Goal: Use online tool/utility: Utilize a website feature to perform a specific function

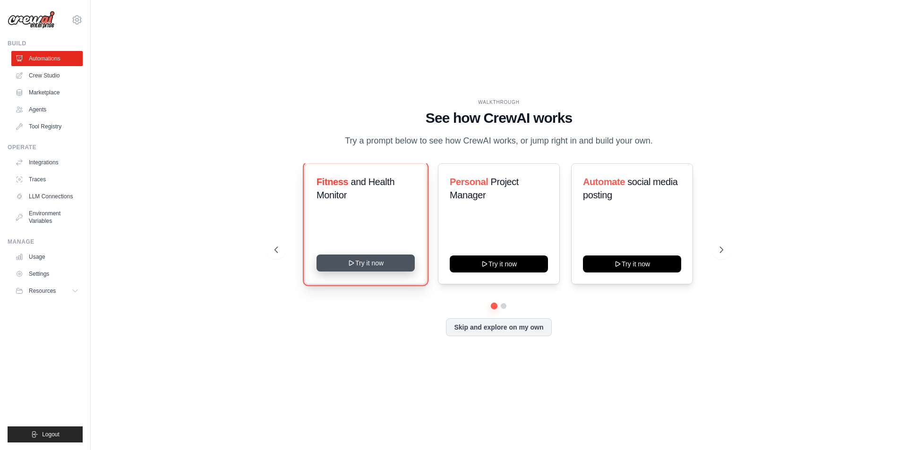
click at [368, 262] on button "Try it now" at bounding box center [366, 263] width 98 height 17
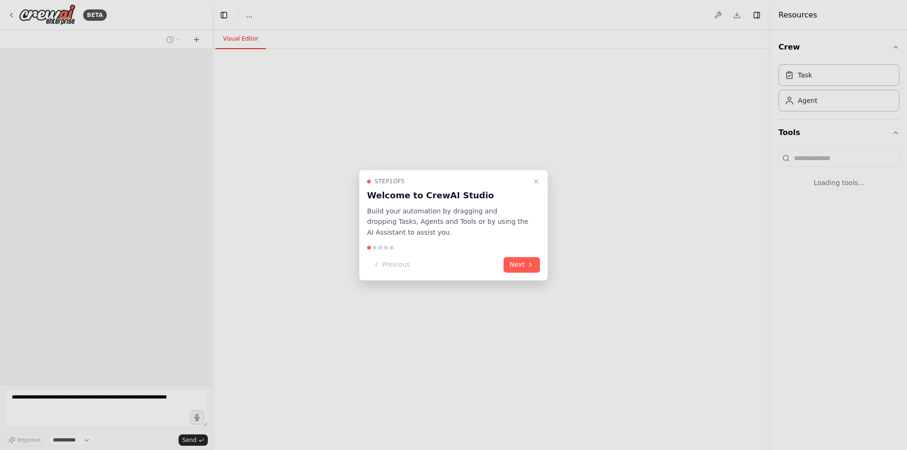
select select "****"
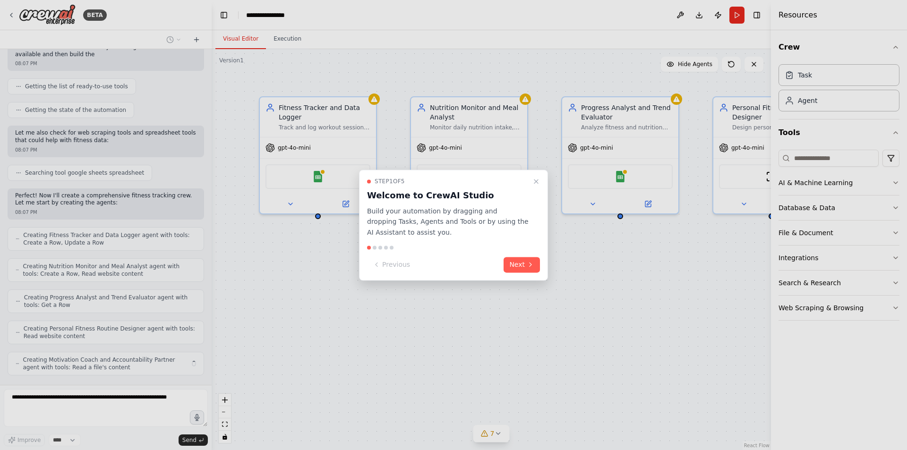
scroll to position [338, 0]
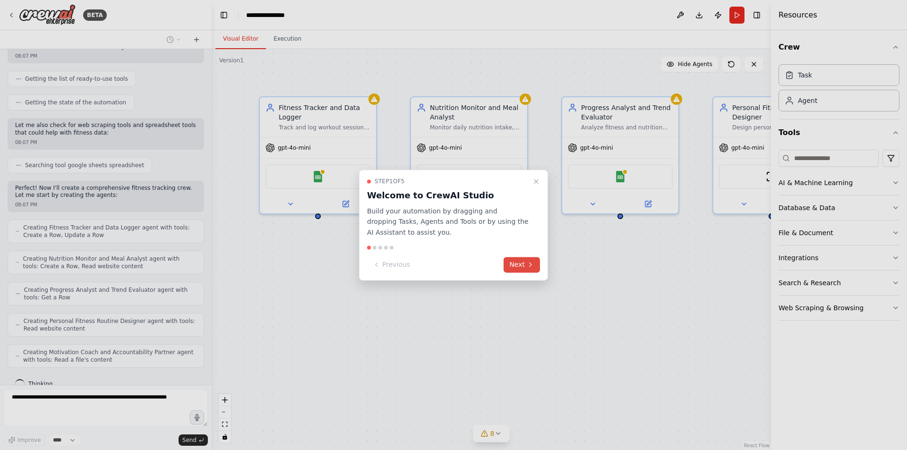
click at [507, 264] on button "Next" at bounding box center [522, 265] width 36 height 16
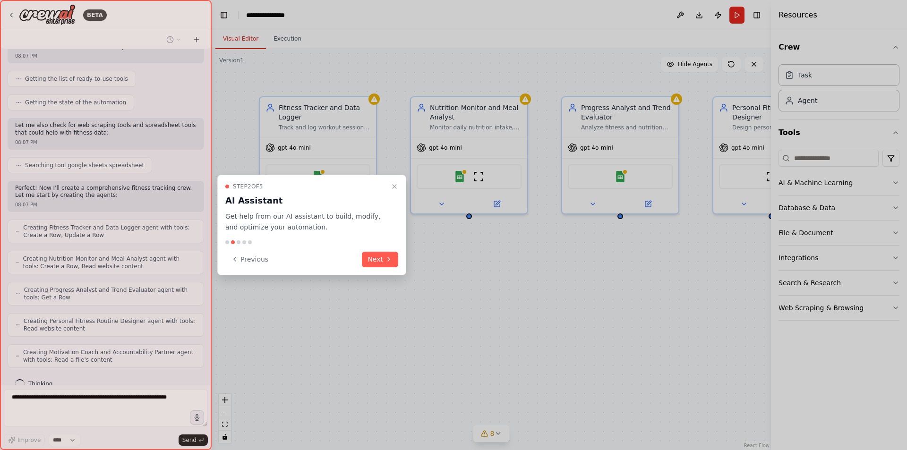
click at [507, 264] on div at bounding box center [453, 225] width 907 height 450
click at [373, 263] on button "Next" at bounding box center [380, 260] width 36 height 16
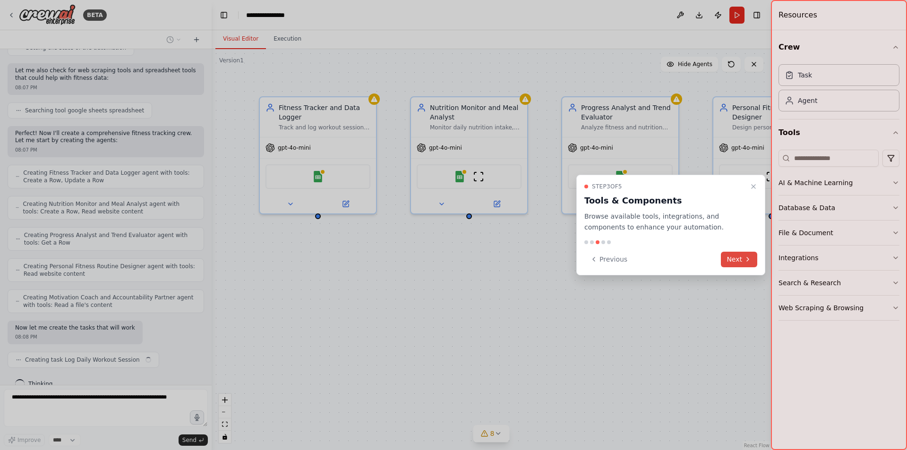
click at [729, 257] on button "Next" at bounding box center [739, 260] width 36 height 16
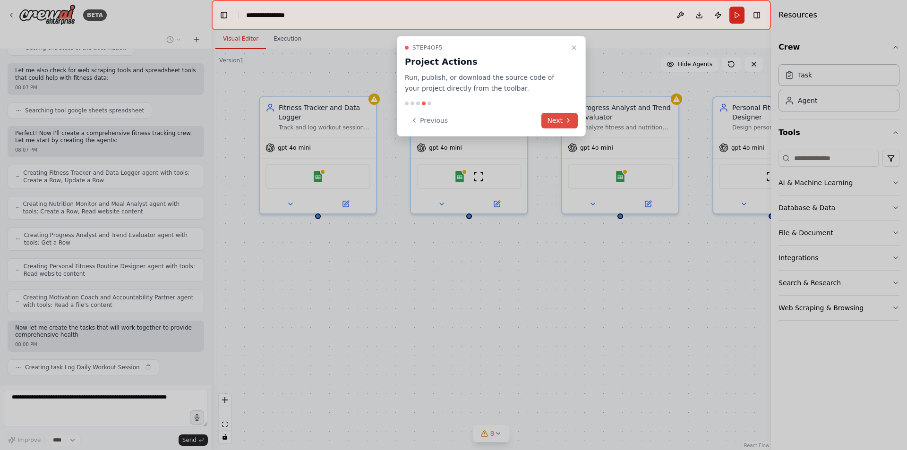
scroll to position [400, 0]
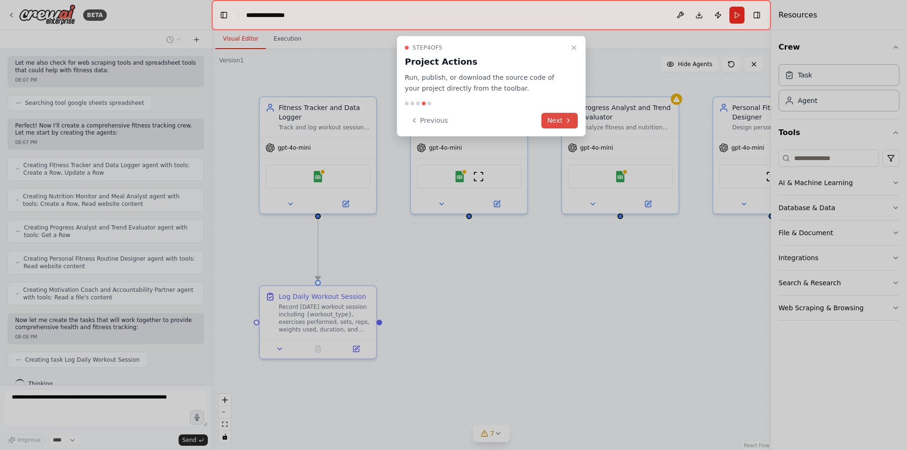
click at [569, 120] on icon at bounding box center [569, 121] width 8 height 8
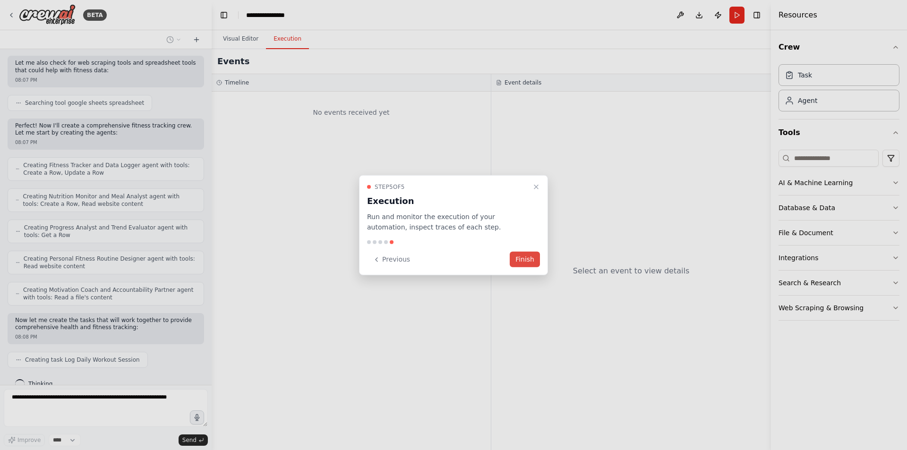
click at [531, 260] on button "Finish" at bounding box center [525, 260] width 30 height 16
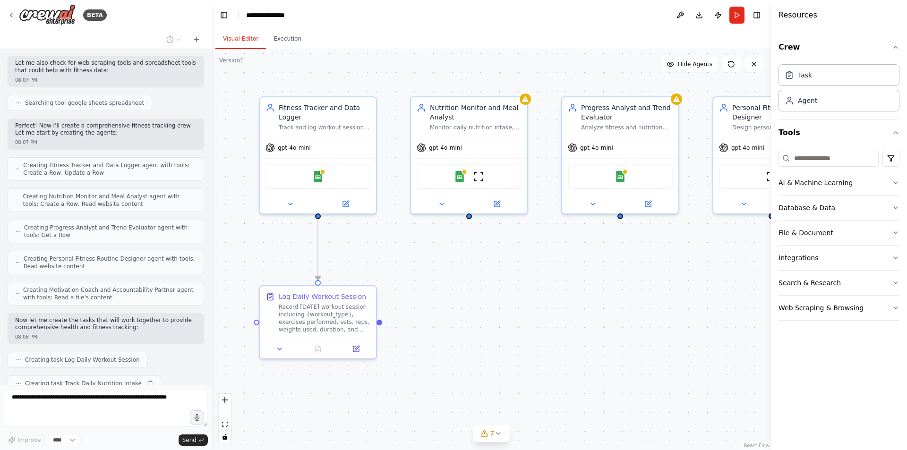
scroll to position [424, 0]
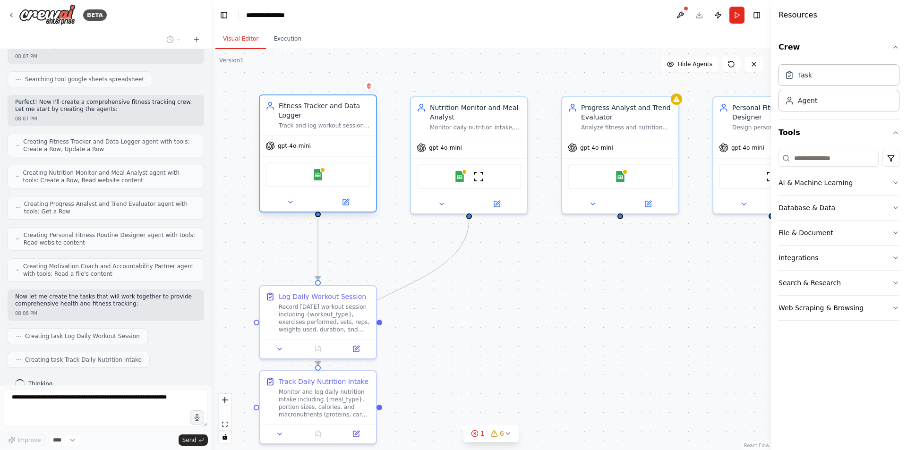
click at [339, 118] on div "Fitness Tracker and Data Logger" at bounding box center [325, 110] width 92 height 19
click at [458, 122] on div "Monitor daily nutrition intake, track calories, macronutrients, and meal compos…" at bounding box center [476, 126] width 92 height 8
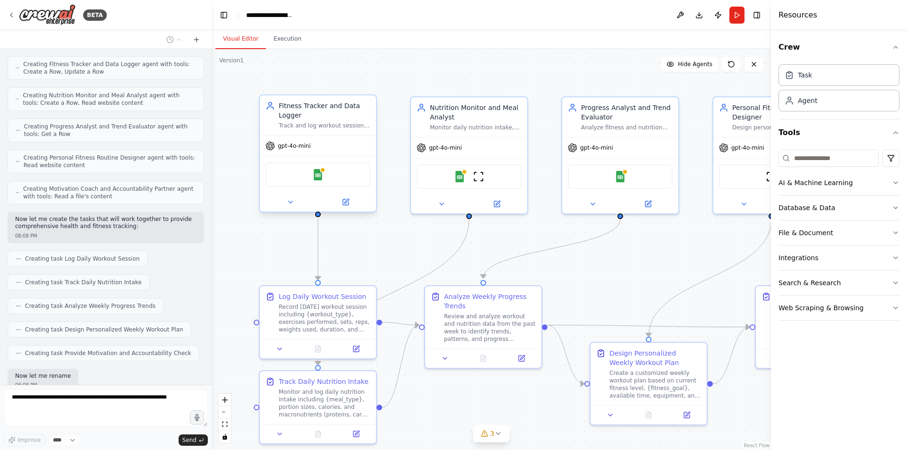
scroll to position [549, 0]
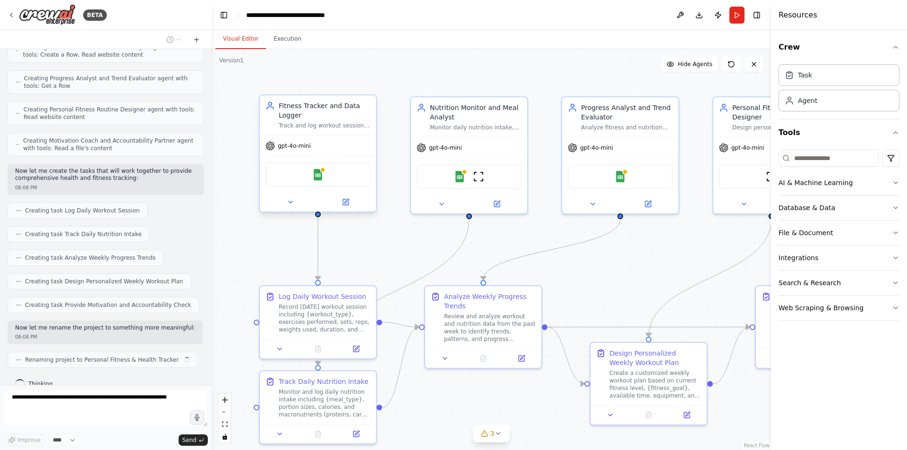
click at [311, 119] on div "Fitness Tracker and Data Logger" at bounding box center [325, 110] width 92 height 19
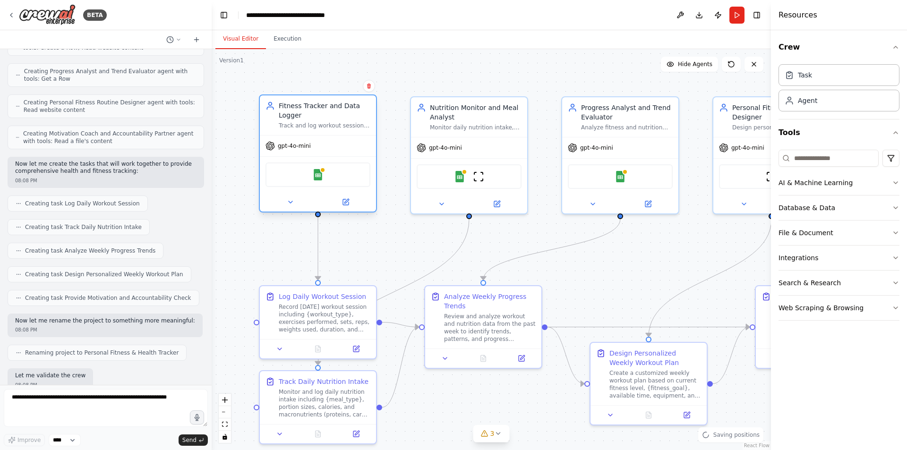
scroll to position [605, 0]
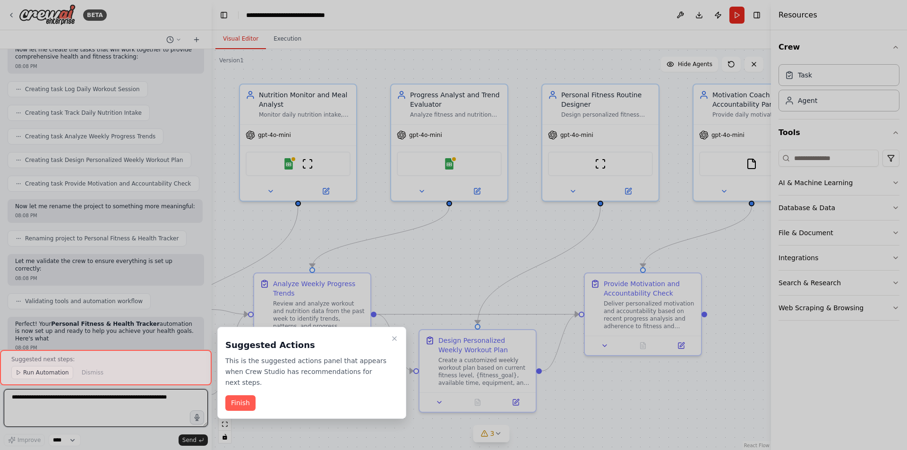
drag, startPoint x: 711, startPoint y: 262, endPoint x: 530, endPoint y: 255, distance: 181.1
click at [539, 249] on div "BETA Set up a crew that tracks your workouts, monitors nutrition intake, analyz…" at bounding box center [453, 225] width 907 height 450
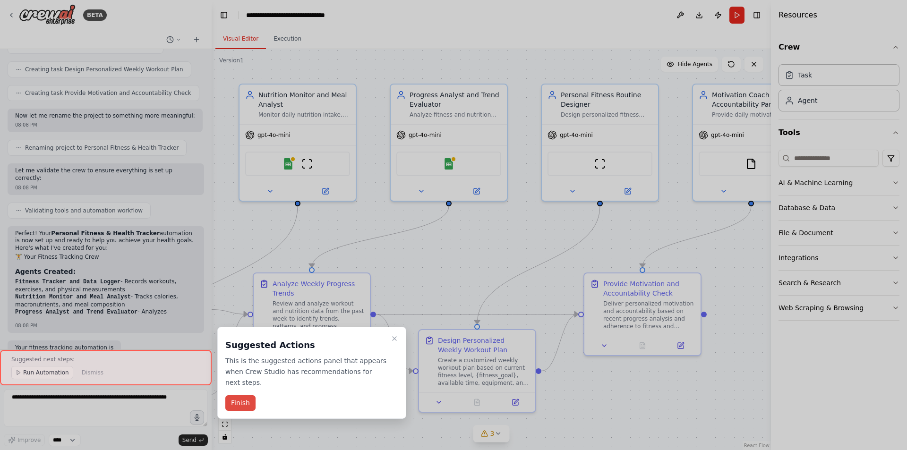
click at [241, 395] on button "Finish" at bounding box center [240, 403] width 30 height 16
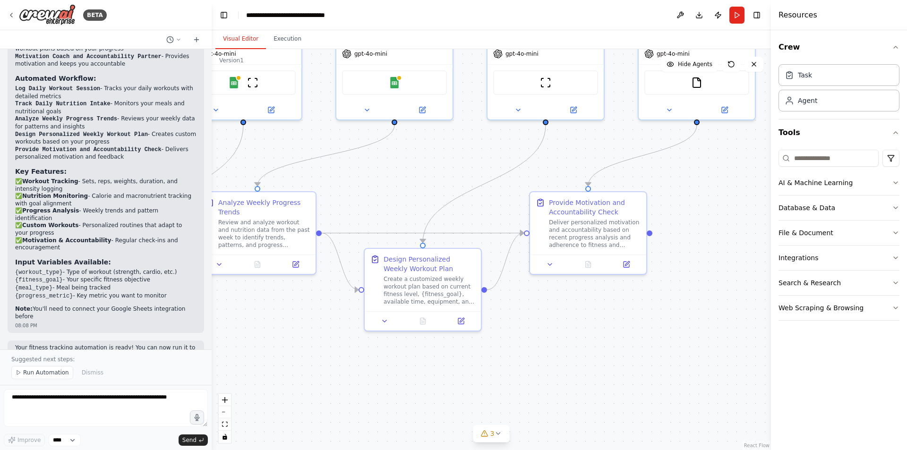
scroll to position [1055, 0]
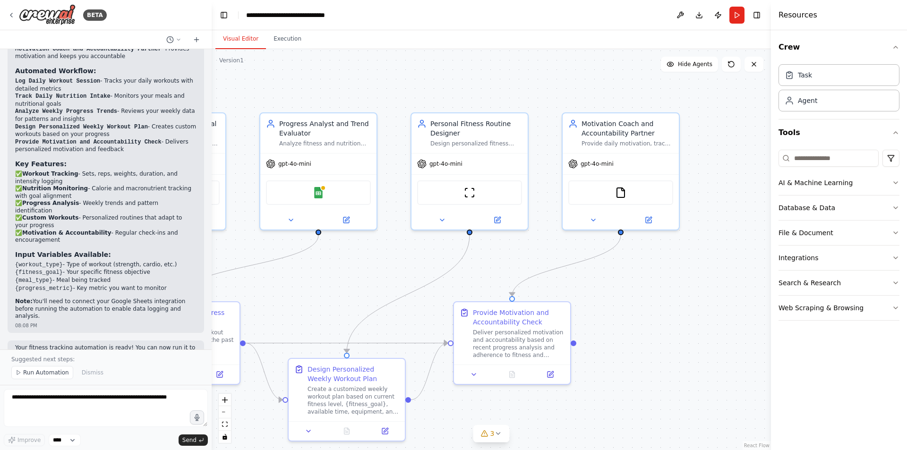
drag, startPoint x: 731, startPoint y: 264, endPoint x: 607, endPoint y: 293, distance: 128.1
click at [606, 294] on div ".deletable-edge-delete-btn { width: 20px; height: 20px; border: 0px solid #ffff…" at bounding box center [491, 249] width 559 height 401
click at [898, 183] on icon "button" at bounding box center [896, 183] width 8 height 8
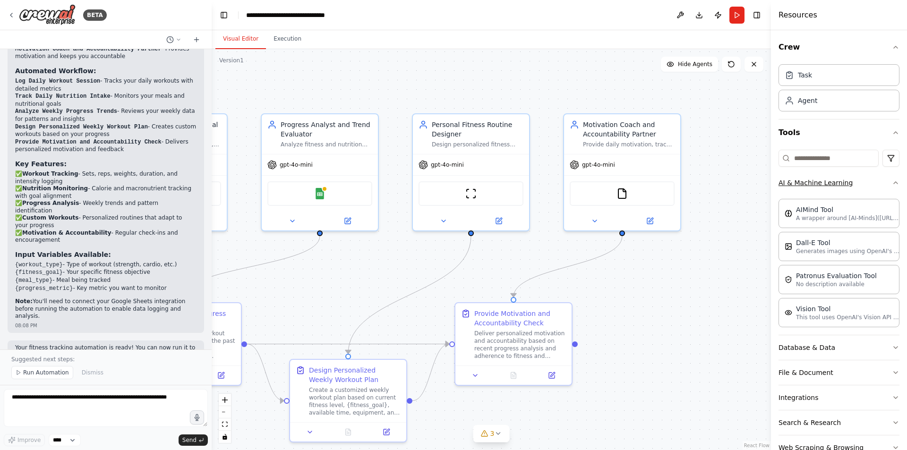
click at [892, 182] on icon "button" at bounding box center [896, 183] width 8 height 8
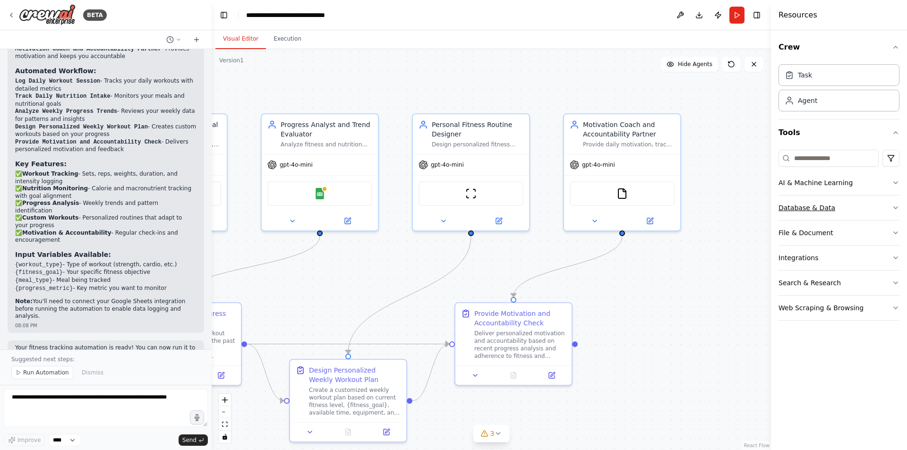
click at [896, 209] on icon "button" at bounding box center [896, 208] width 8 height 8
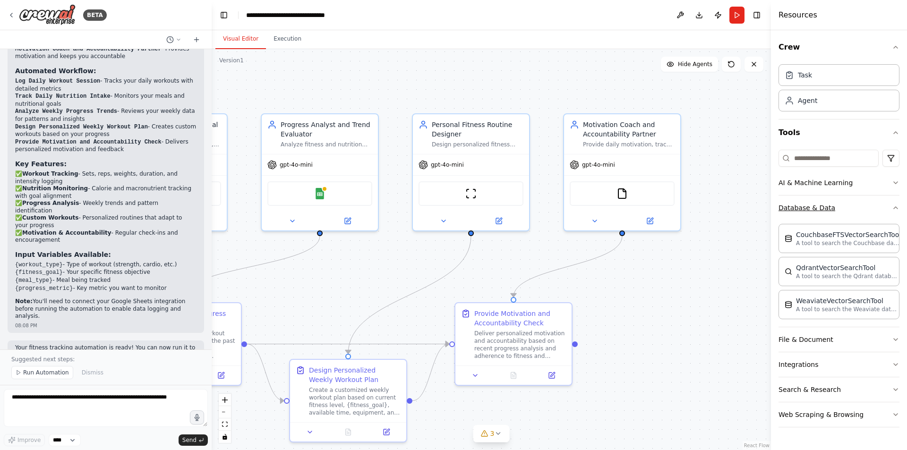
click at [896, 209] on icon "button" at bounding box center [896, 208] width 8 height 8
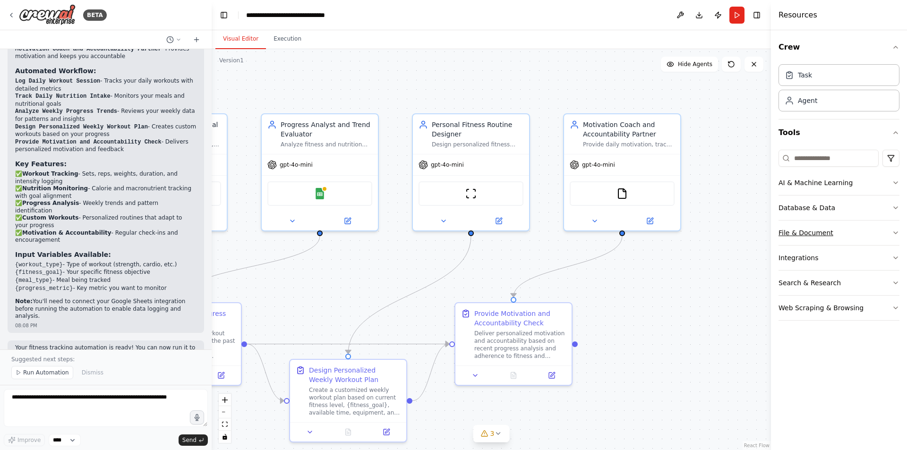
click at [891, 237] on button "File & Document" at bounding box center [839, 233] width 121 height 25
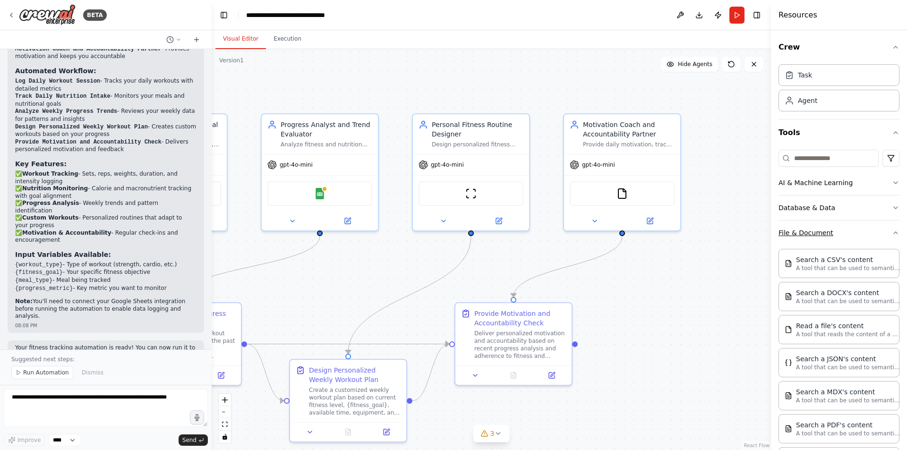
click at [892, 237] on button "File & Document" at bounding box center [839, 233] width 121 height 25
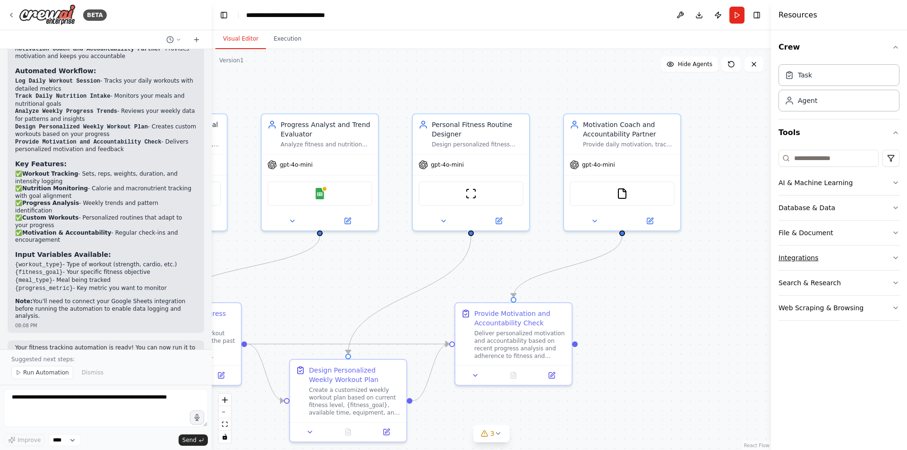
click at [898, 259] on icon "button" at bounding box center [896, 258] width 8 height 8
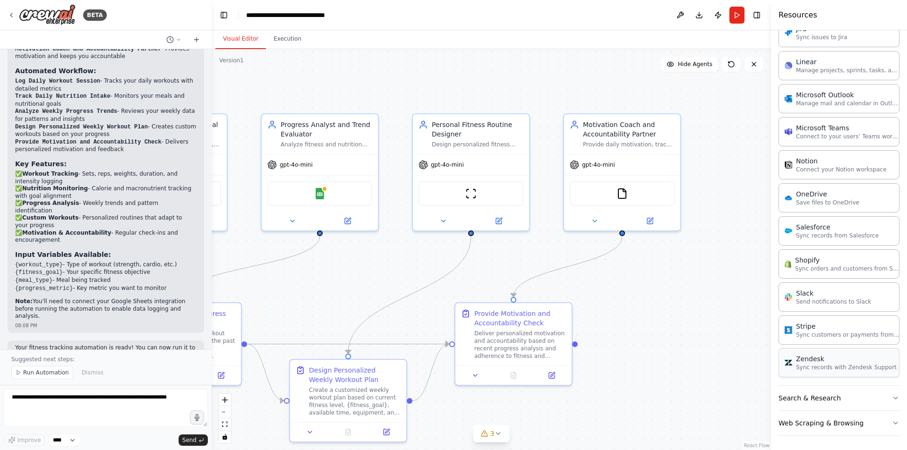
scroll to position [588, 0]
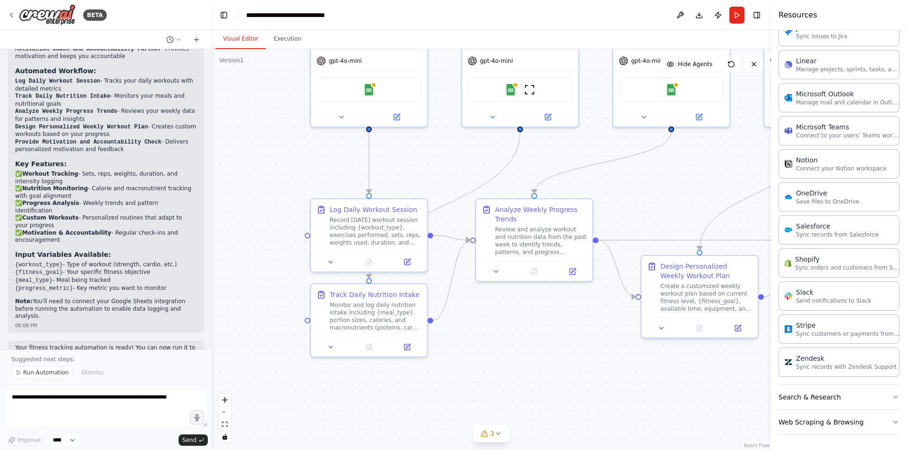
drag, startPoint x: 323, startPoint y: 294, endPoint x: 616, endPoint y: 266, distance: 294.7
click at [616, 266] on div ".deletable-edge-delete-btn { width: 20px; height: 20px; border: 0px solid #ffff…" at bounding box center [491, 249] width 559 height 401
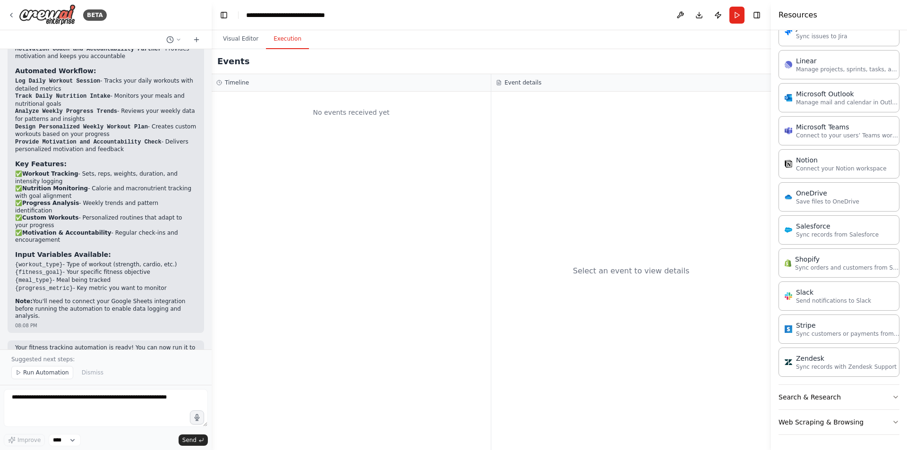
click at [280, 41] on button "Execution" at bounding box center [287, 39] width 43 height 20
drag, startPoint x: 244, startPoint y: 39, endPoint x: 363, endPoint y: 33, distance: 119.2
click at [260, 39] on button "Visual Editor" at bounding box center [240, 39] width 51 height 20
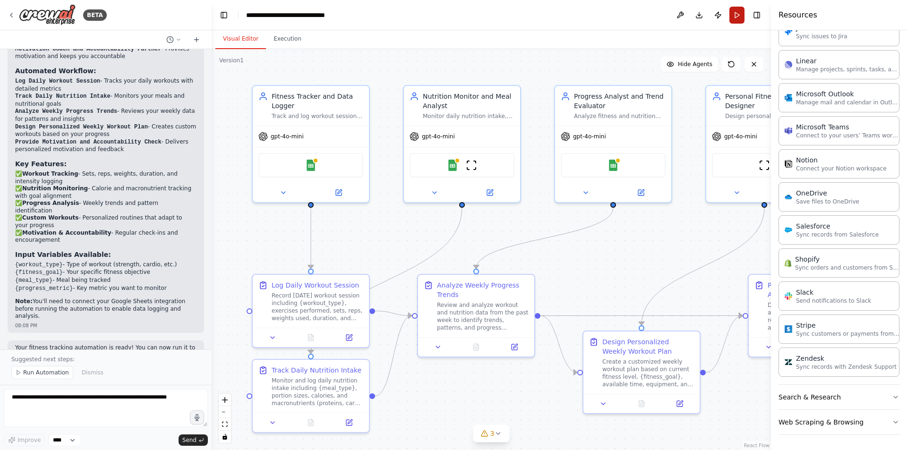
click at [737, 20] on button "Run" at bounding box center [736, 15] width 15 height 17
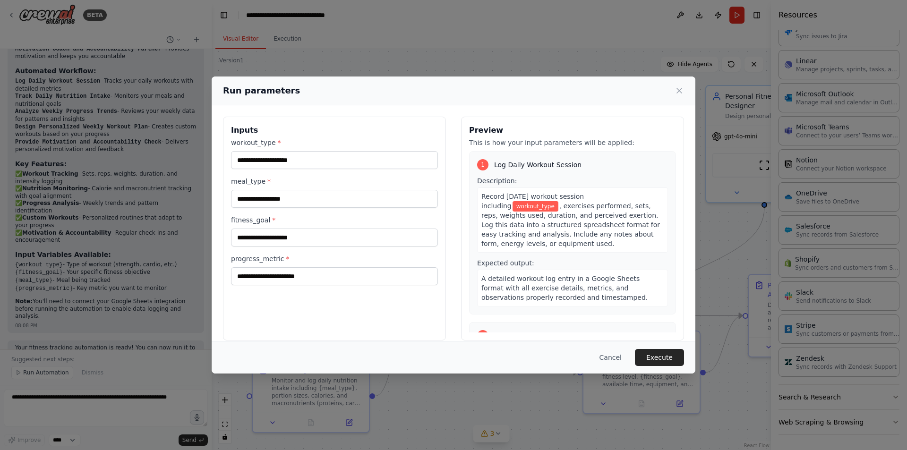
drag, startPoint x: 681, startPoint y: 94, endPoint x: 157, endPoint y: 171, distance: 529.5
click at [157, 170] on div "Run parameters Inputs workout_type * meal_type * fitness_goal * progress_metric…" at bounding box center [453, 225] width 907 height 450
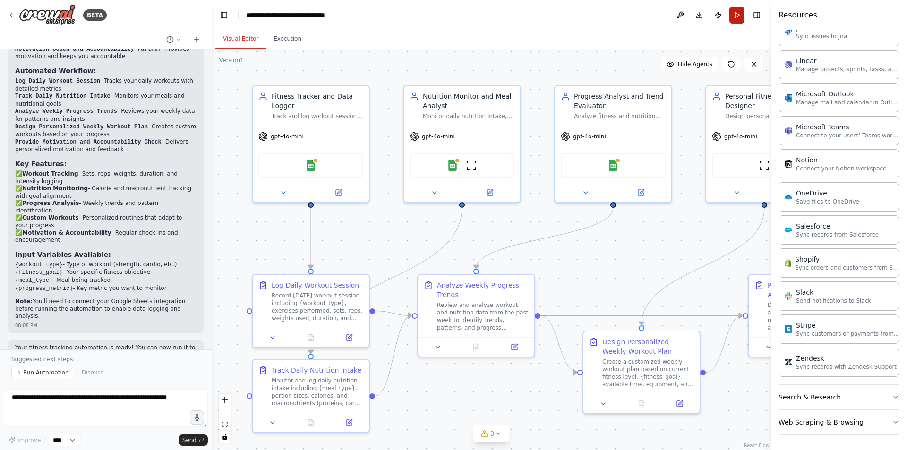
click at [735, 15] on button "Run" at bounding box center [736, 15] width 15 height 17
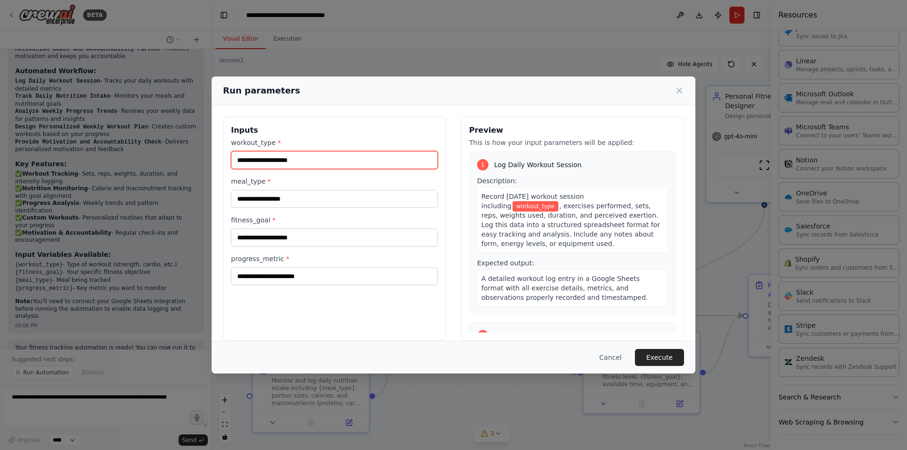
click at [281, 155] on input "workout_type *" at bounding box center [334, 160] width 207 height 18
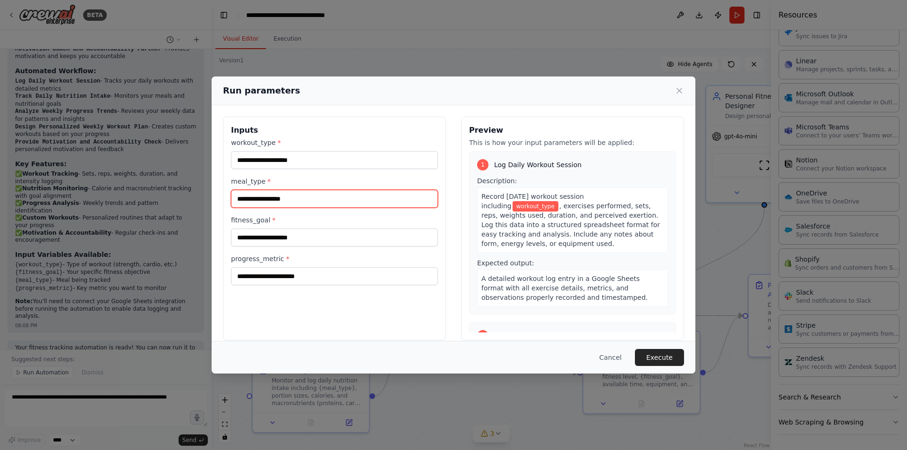
click at [266, 206] on input "meal_type *" at bounding box center [334, 199] width 207 height 18
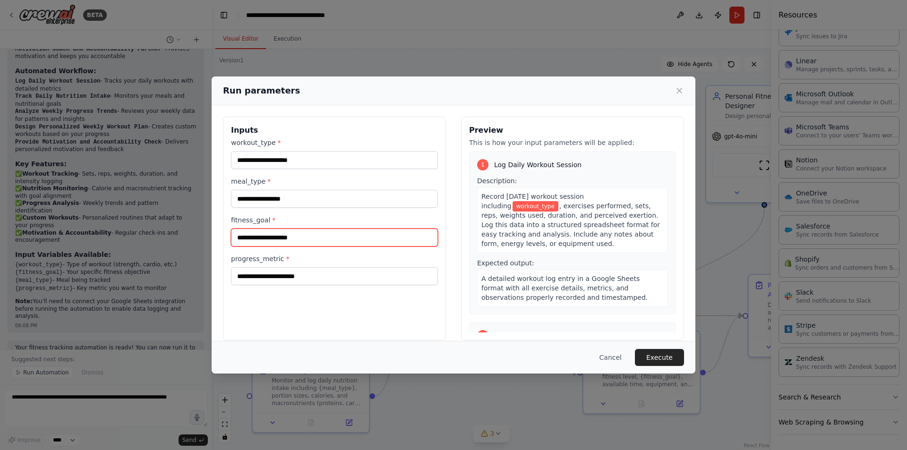
click at [259, 237] on input "fitness_goal *" at bounding box center [334, 238] width 207 height 18
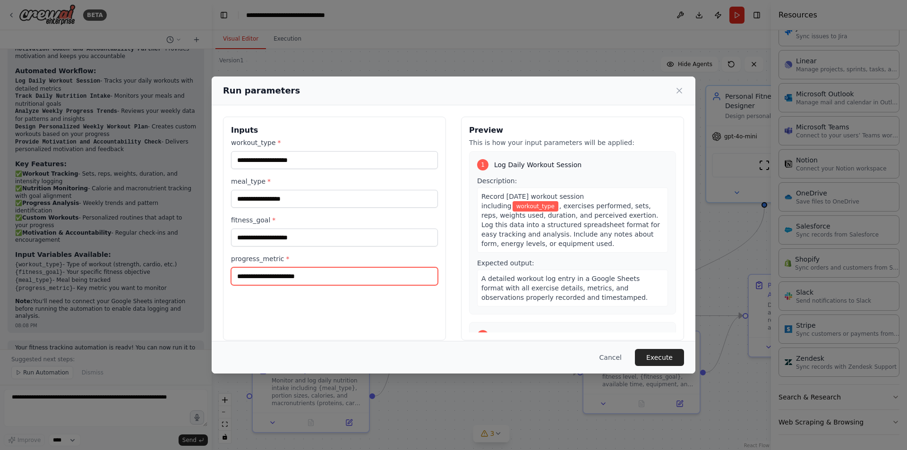
click at [261, 271] on input "progress_metric *" at bounding box center [334, 276] width 207 height 18
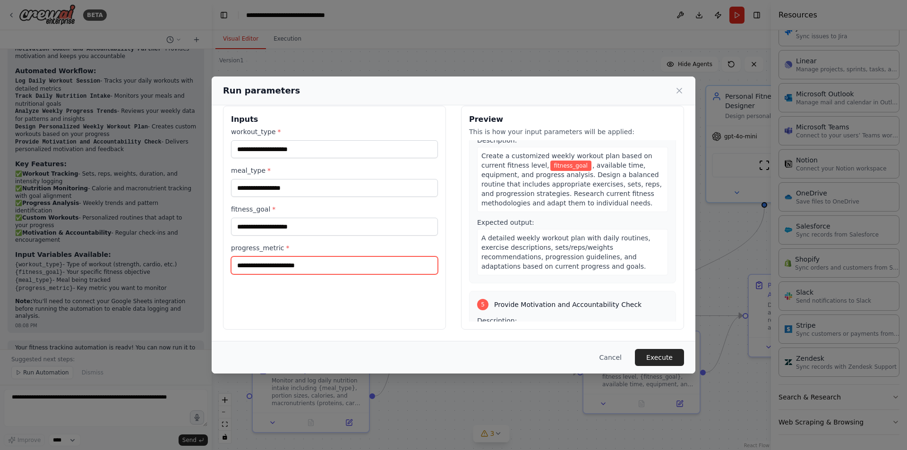
scroll to position [458, 0]
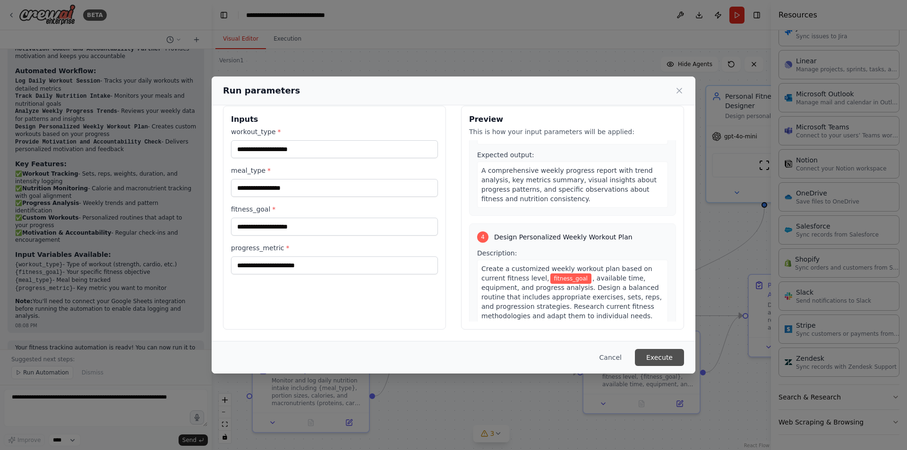
click at [668, 358] on button "Execute" at bounding box center [659, 357] width 49 height 17
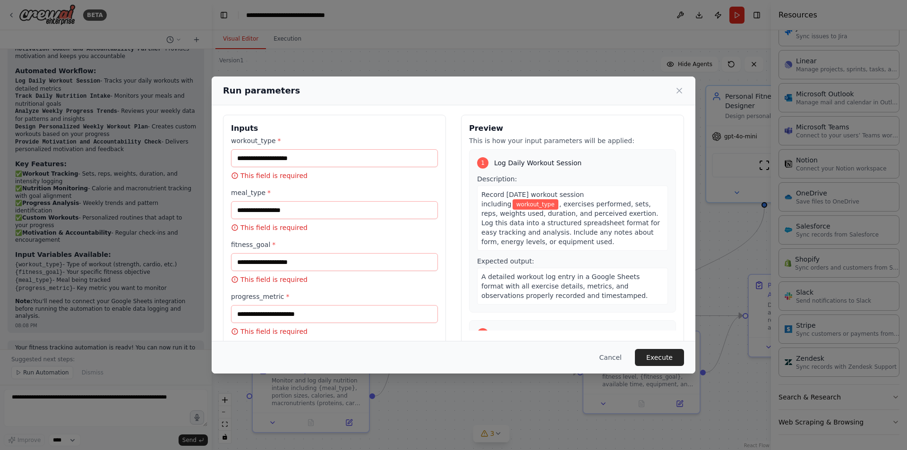
scroll to position [0, 0]
click at [680, 91] on icon at bounding box center [679, 90] width 5 height 5
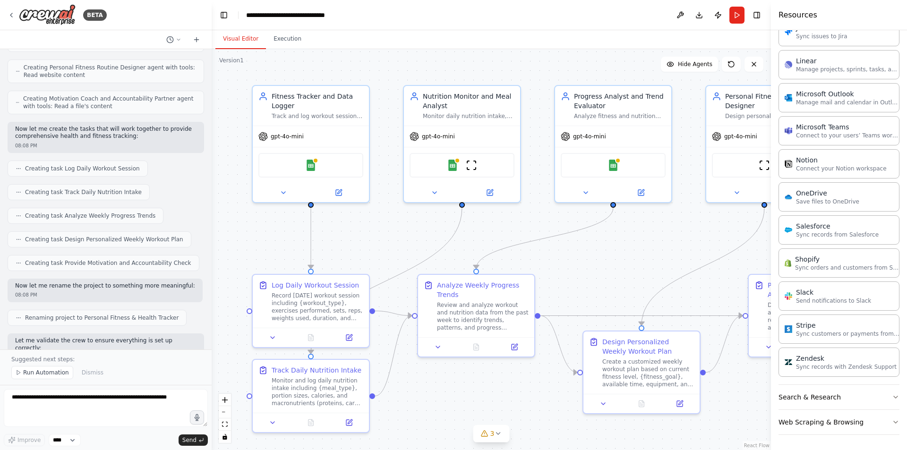
scroll to position [536, 0]
